Goal: Answer question/provide support

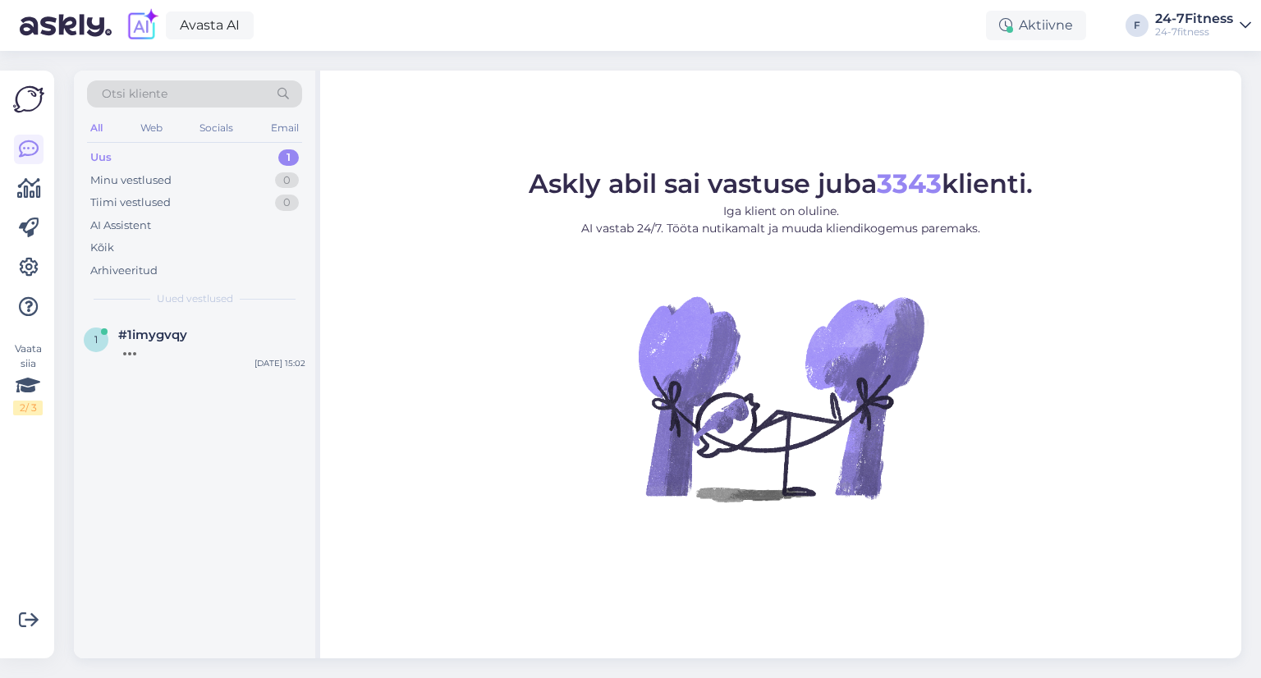
click at [184, 149] on div "Uus 1" at bounding box center [194, 157] width 215 height 23
click at [225, 368] on div "[PERSON_NAME] teid tagasiside ja ettepaneku eest ringtreeningu osas. Edastame t…" at bounding box center [211, 357] width 187 height 30
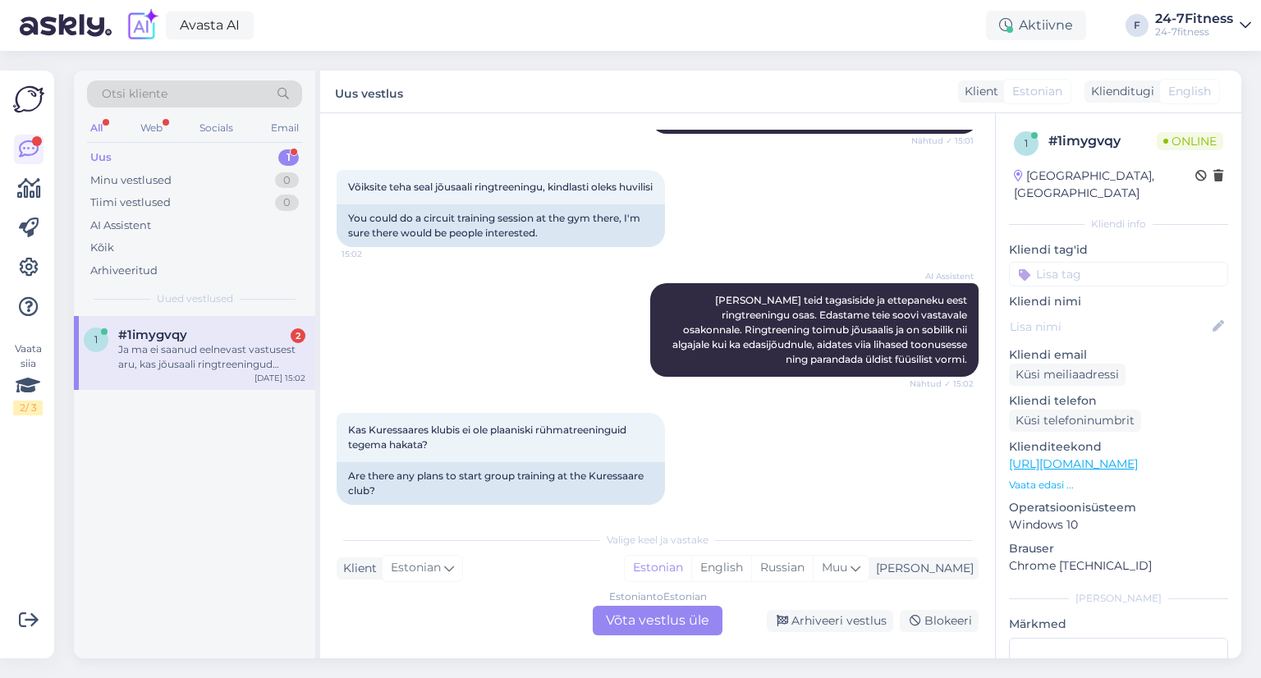
scroll to position [616, 0]
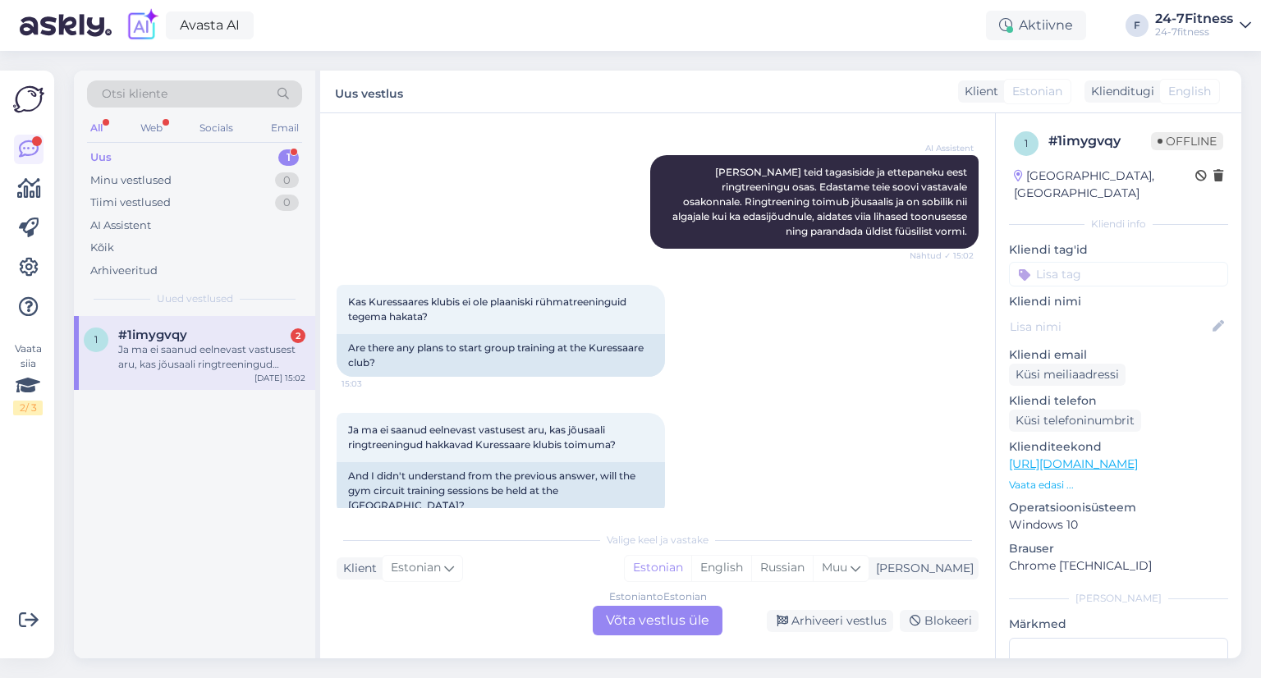
click at [634, 630] on div "Estonian to Estonian Võta vestlus üle" at bounding box center [658, 621] width 130 height 30
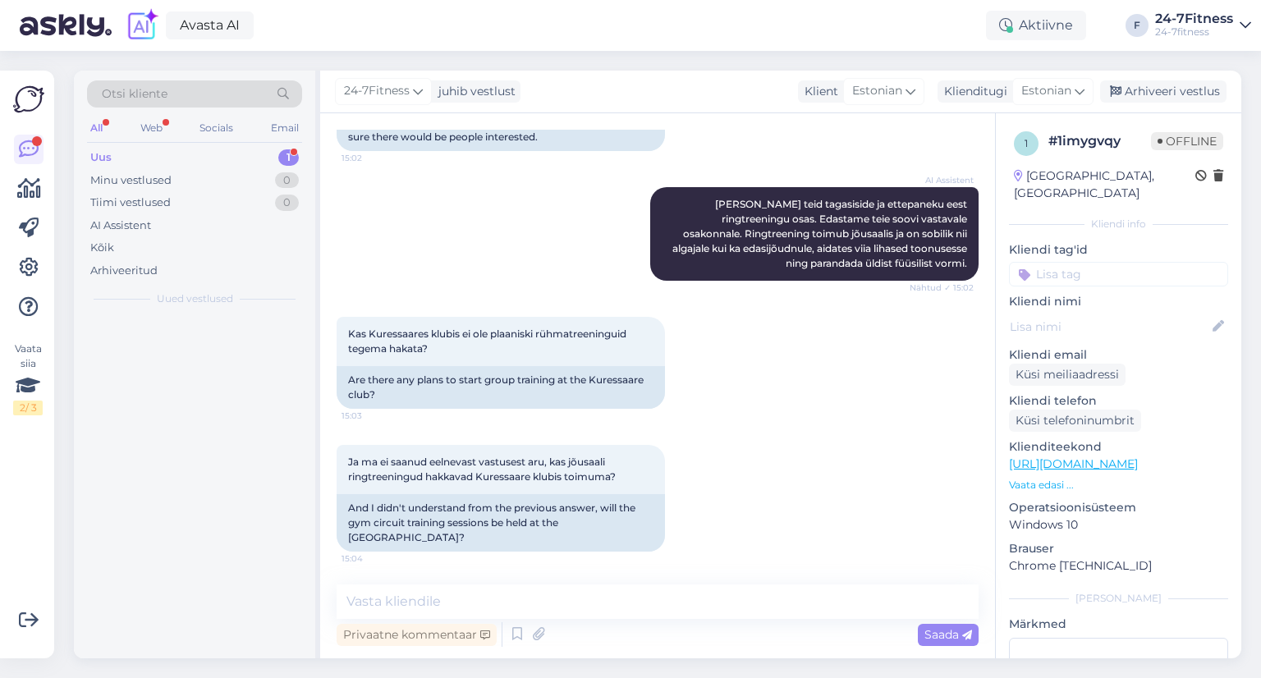
scroll to position [555, 0]
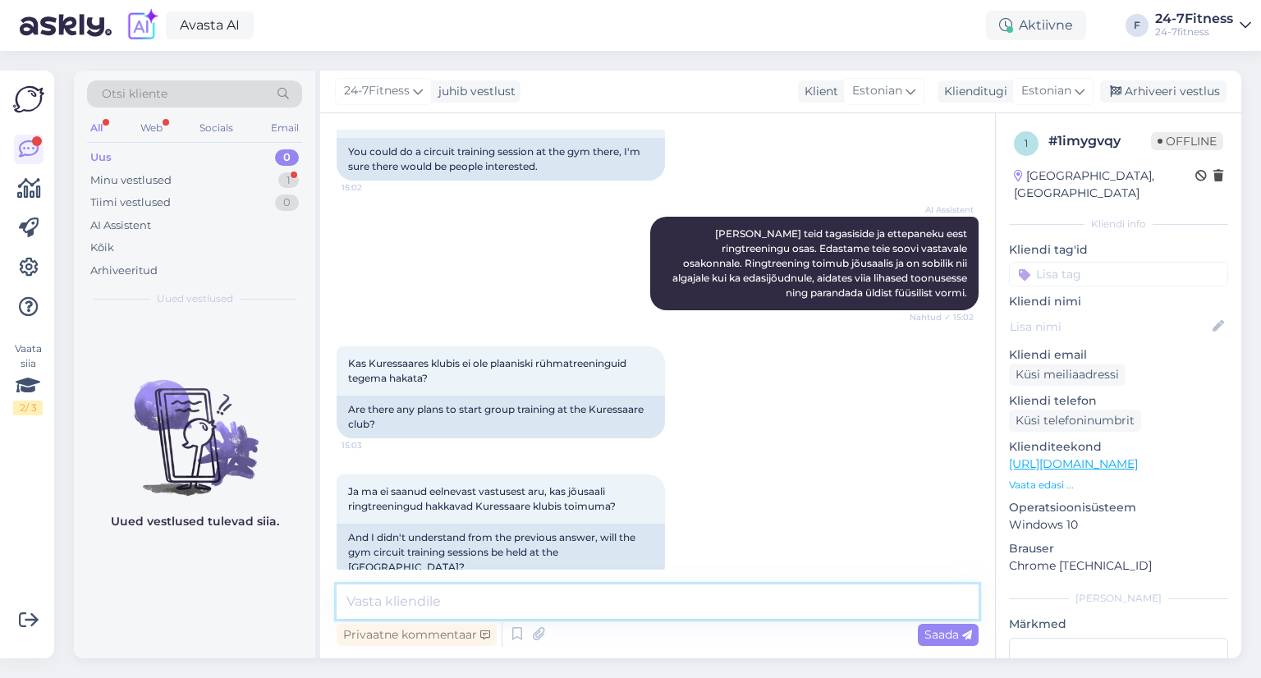
click at [452, 593] on textarea at bounding box center [658, 601] width 642 height 34
type textarea "j"
type textarea "H"
type textarea "K"
type textarea "A"
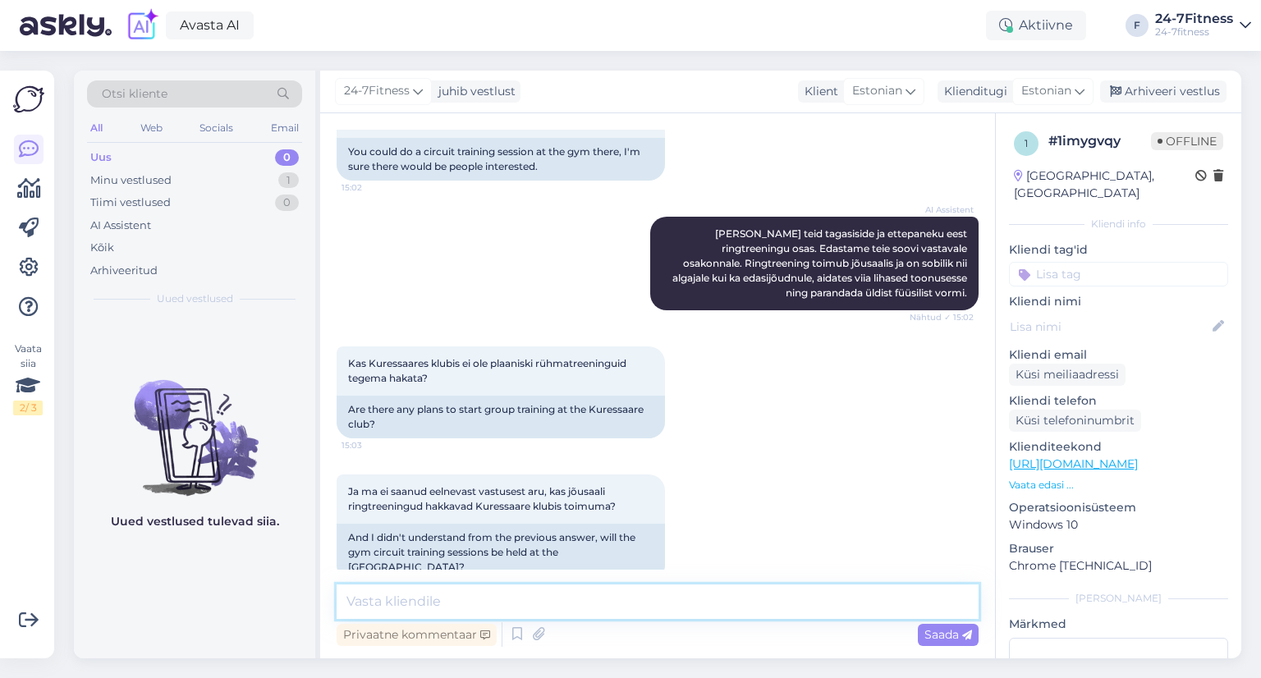
paste textarea "Meil on rõõm teatada, et [DATE][PERSON_NAME] 15:00–18:00 avame uhiuue 24-7 fitn…"
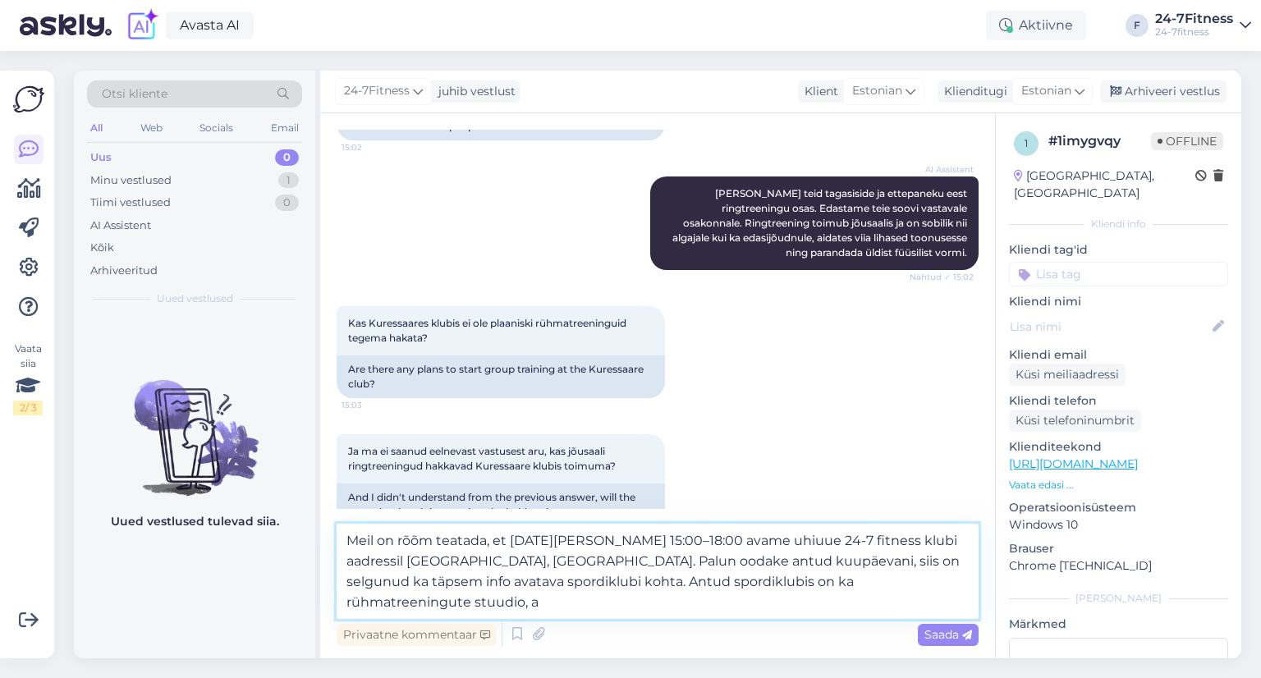
scroll to position [616, 0]
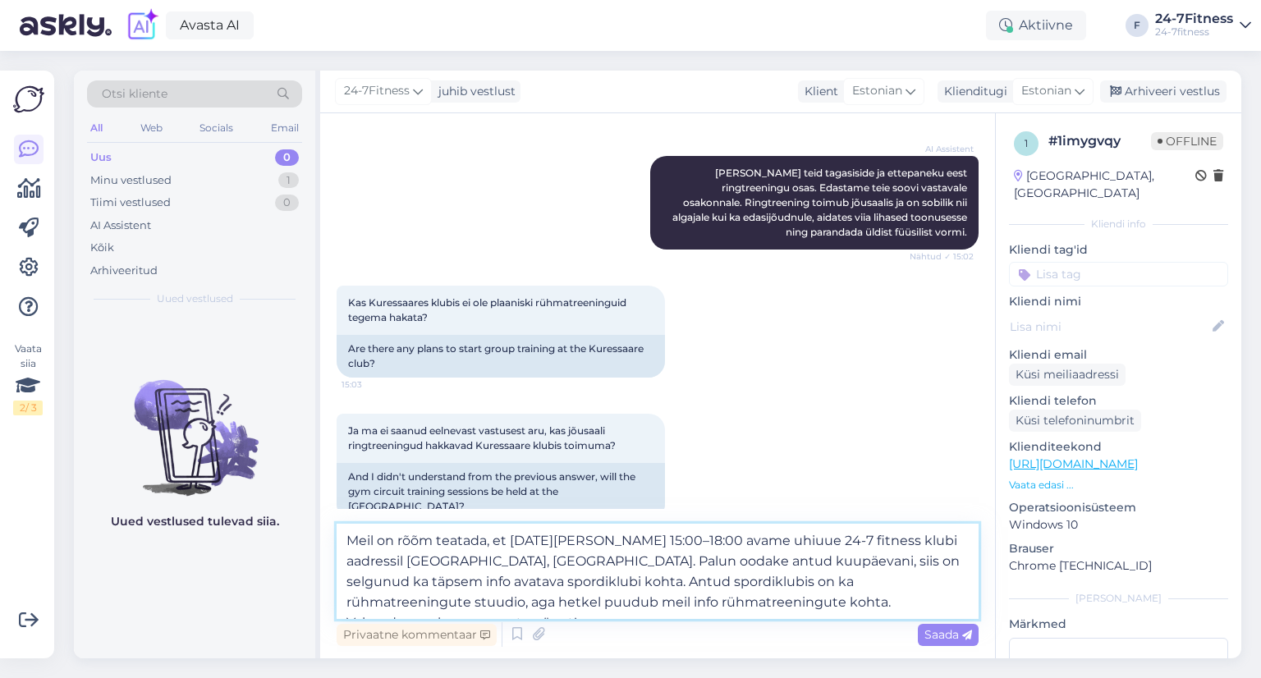
click at [525, 584] on textarea "Meil on rõõm teatada, et [DATE][PERSON_NAME] 15:00–18:00 avame uhiuue 24-7 fitn…" at bounding box center [658, 571] width 642 height 95
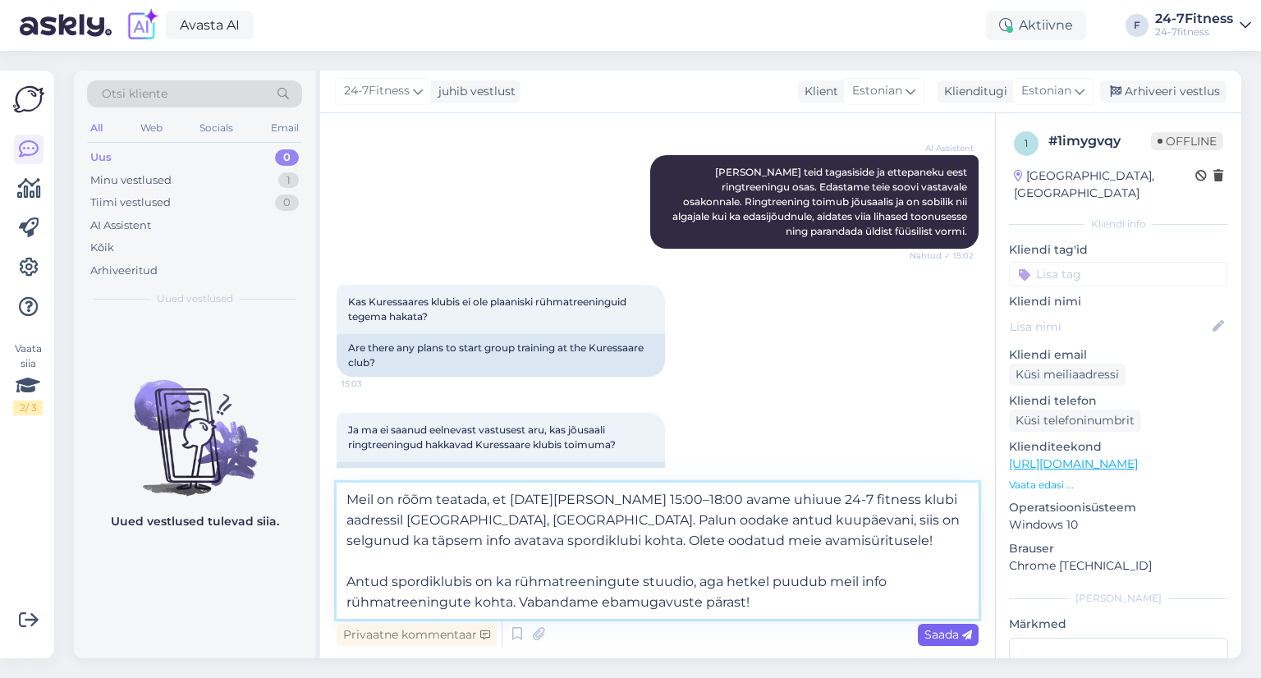
type textarea "Meil on rõõm teatada, et [DATE][PERSON_NAME] 15:00–18:00 avame uhiuue 24-7 fitn…"
click at [924, 634] on span "Saada" at bounding box center [948, 634] width 48 height 15
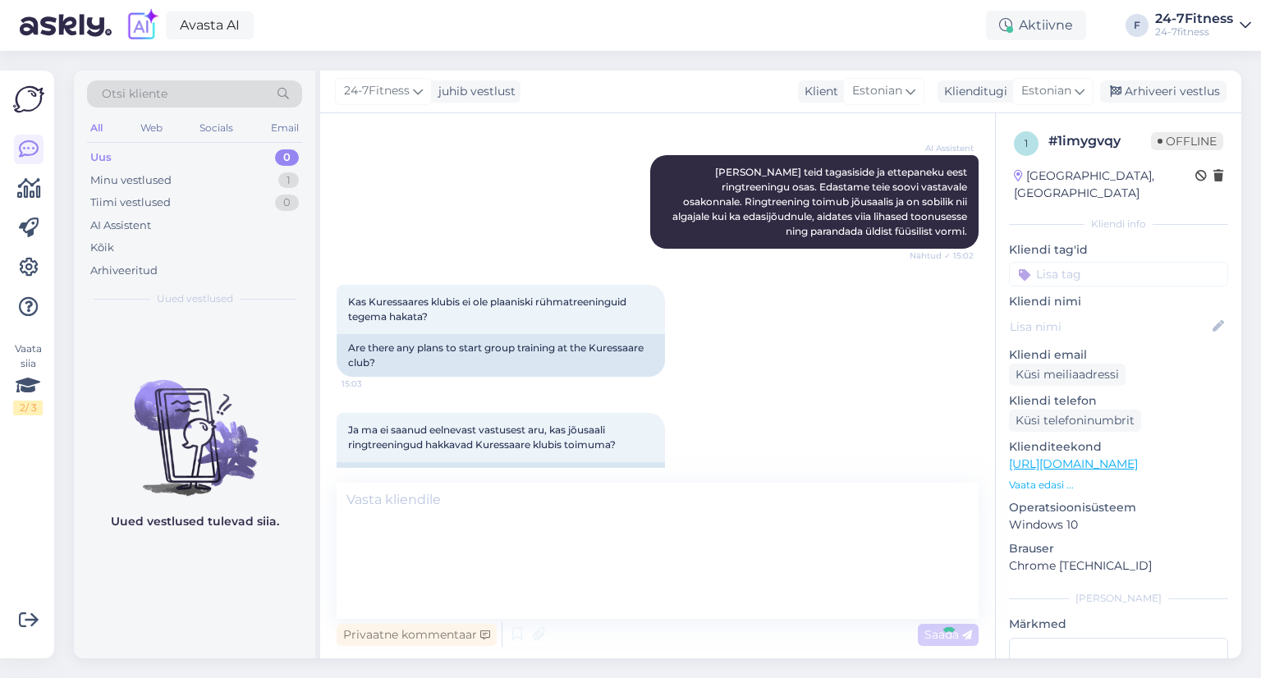
scroll to position [744, 0]
